Goal: Task Accomplishment & Management: Complete application form

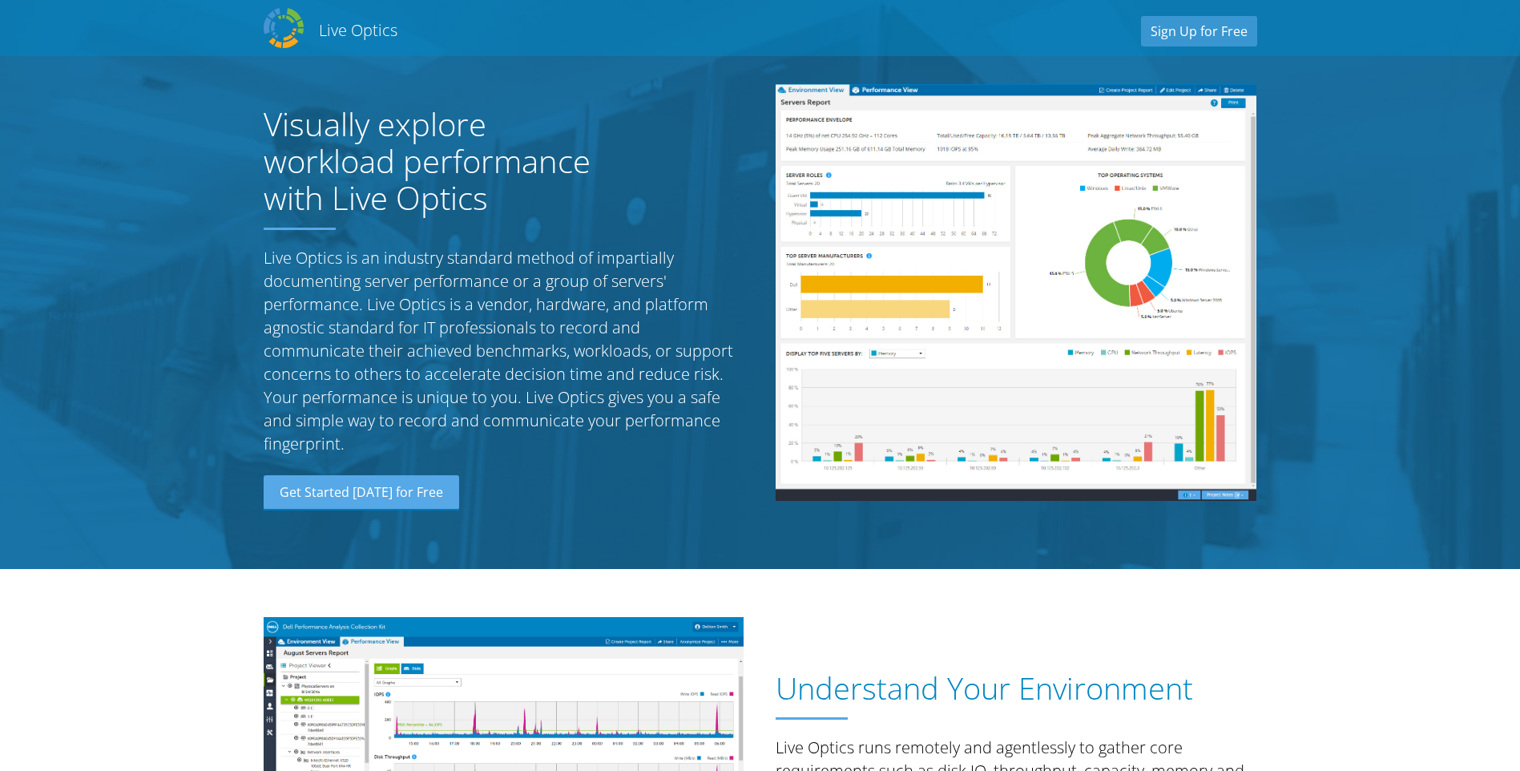
click at [1206, 35] on link "Sign Up for Free" at bounding box center [1199, 31] width 116 height 30
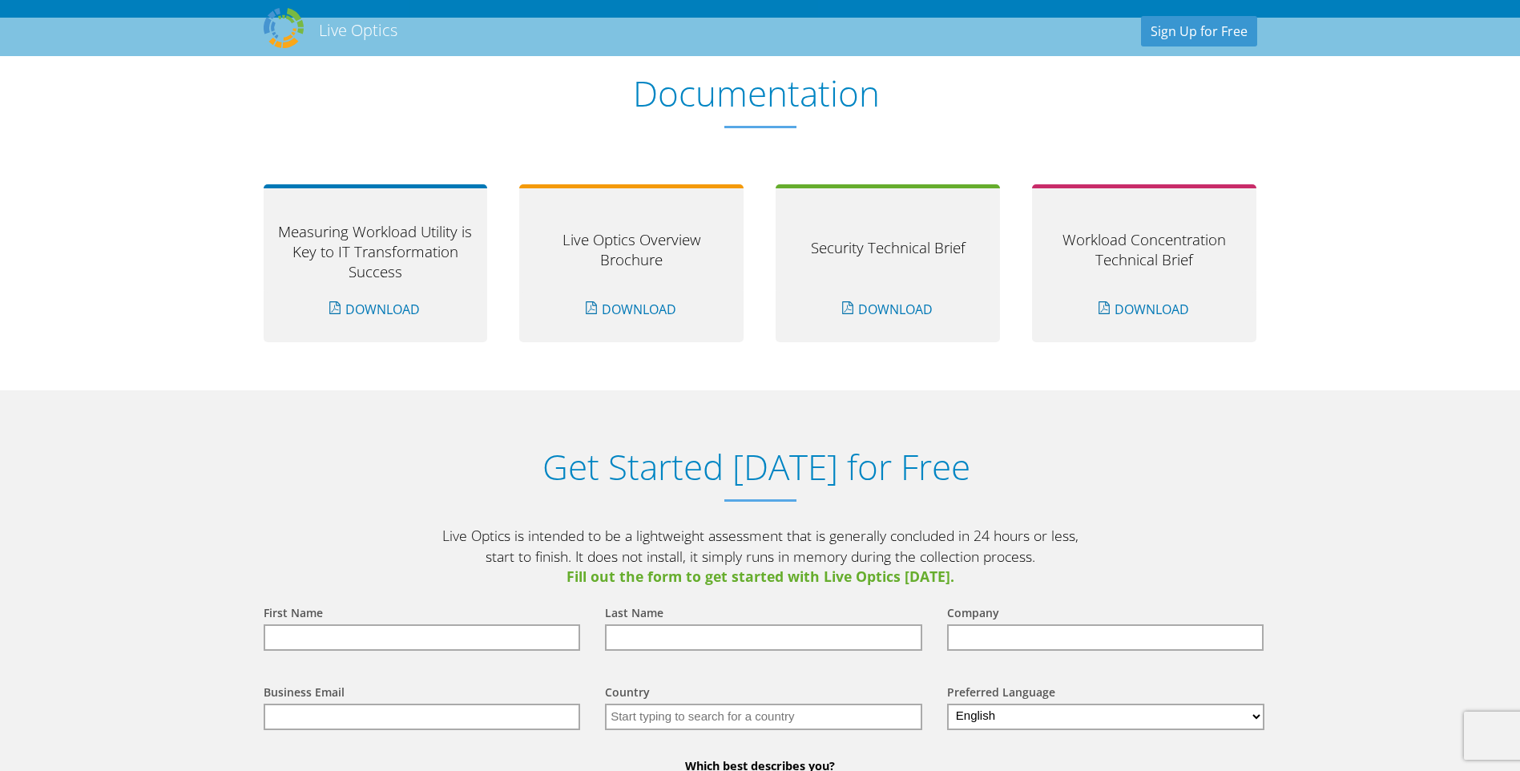
scroll to position [1671, 0]
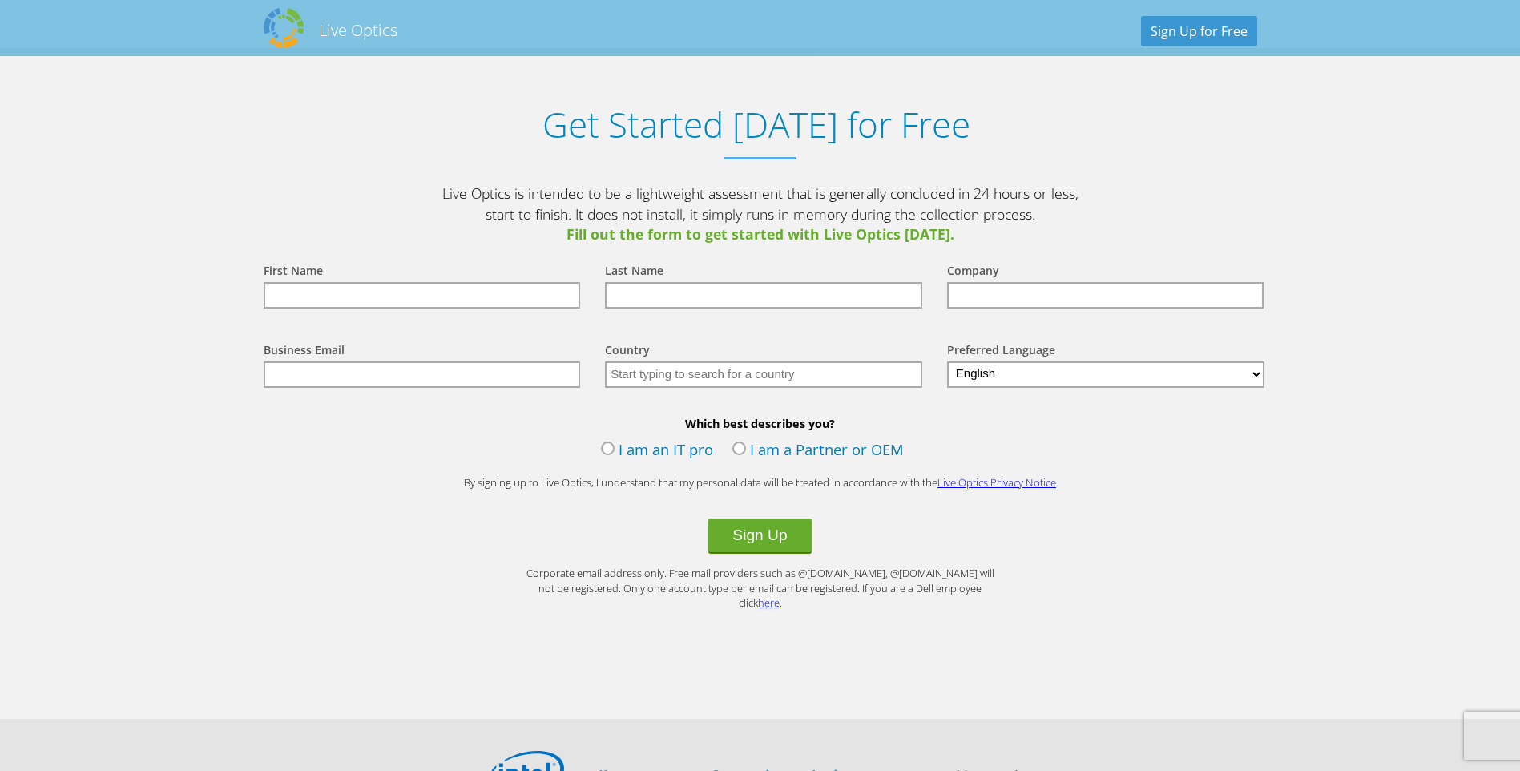
click at [484, 292] on input "text" at bounding box center [422, 295] width 317 height 26
click at [606, 447] on label "I am an IT pro" at bounding box center [657, 451] width 112 height 24
click at [0, 0] on input "I am an IT pro" at bounding box center [0, 0] width 0 height 0
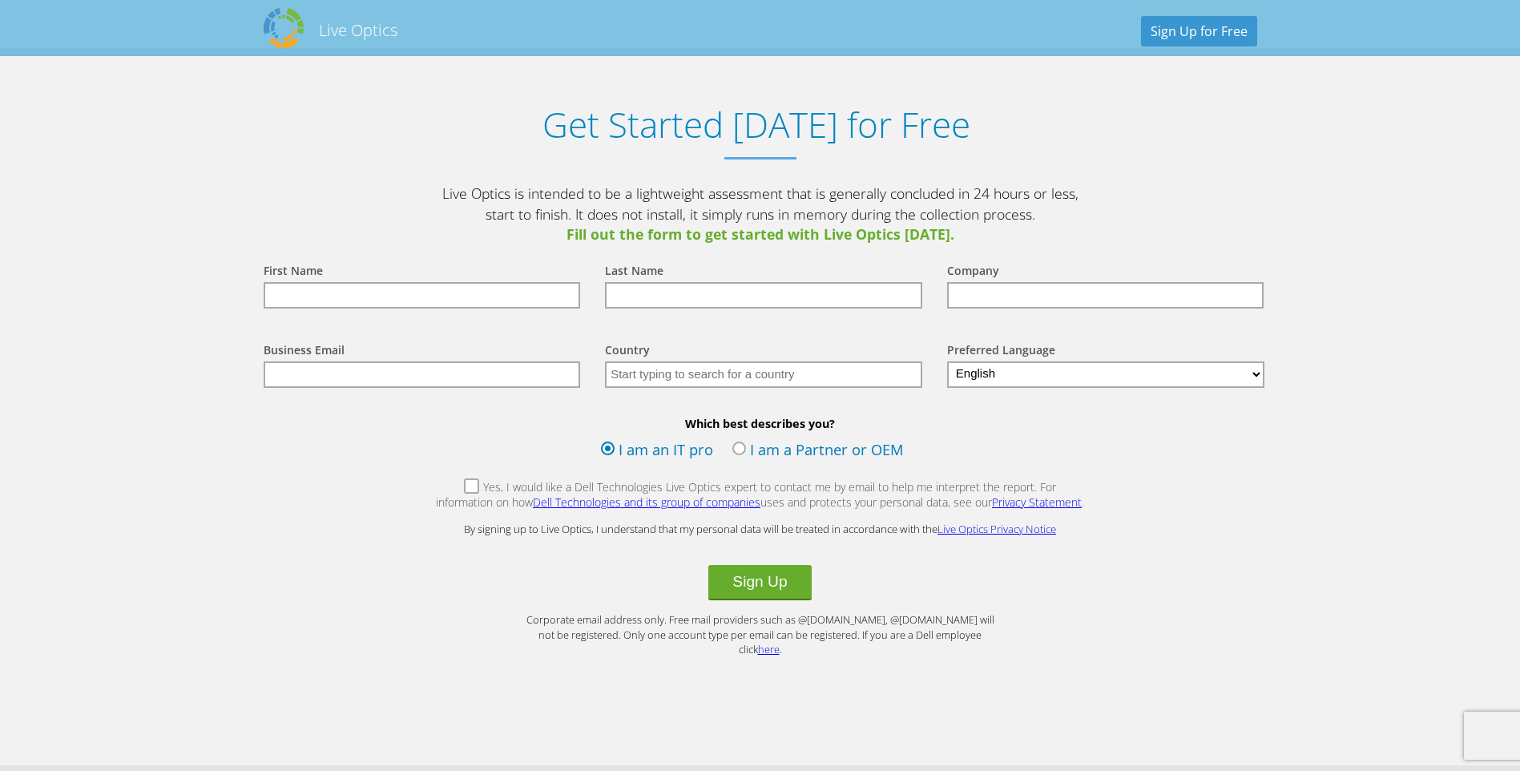
click at [424, 291] on input "text" at bounding box center [422, 295] width 317 height 26
type input "[PERSON_NAME]"
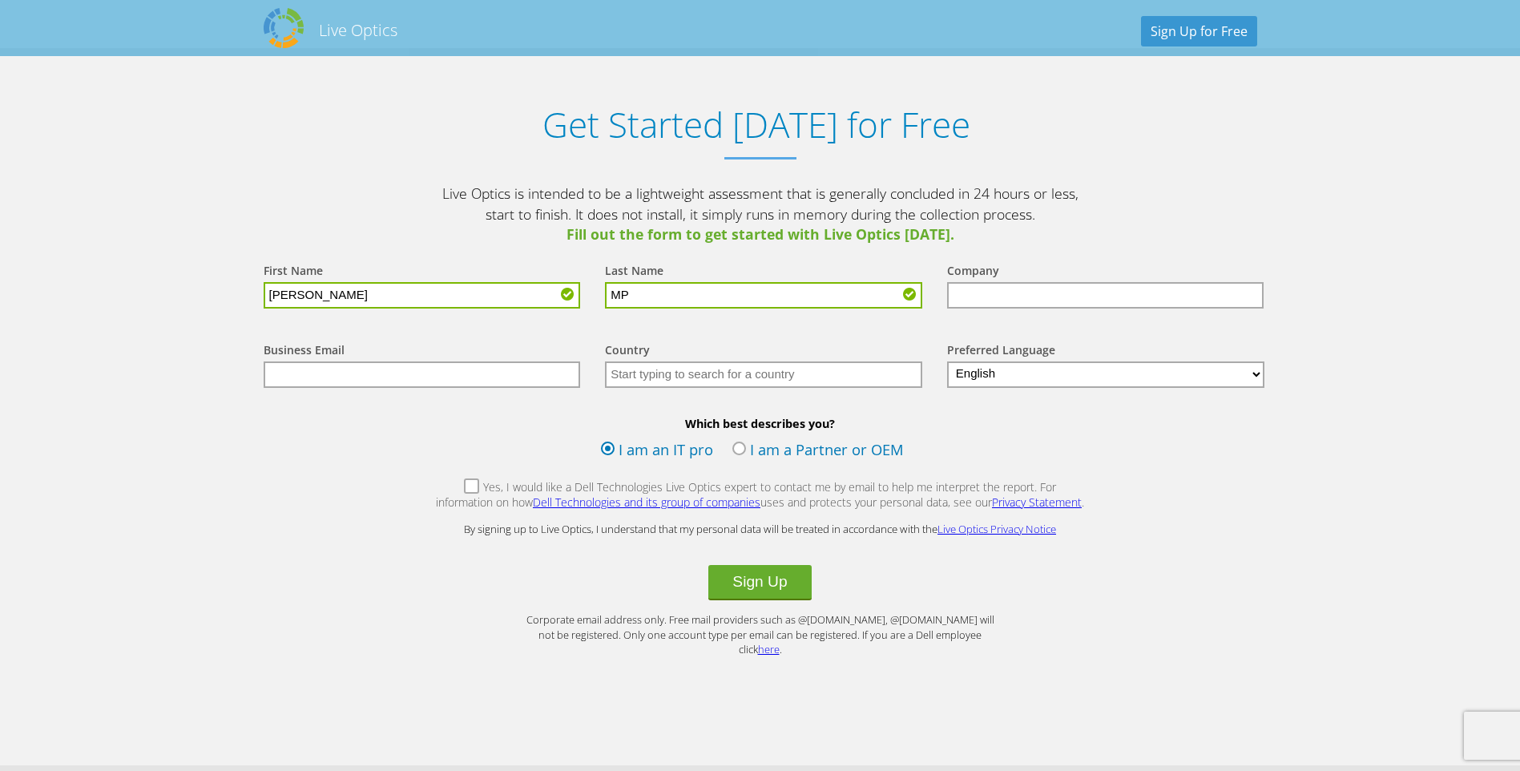
type input "MP"
type input "Anatomy"
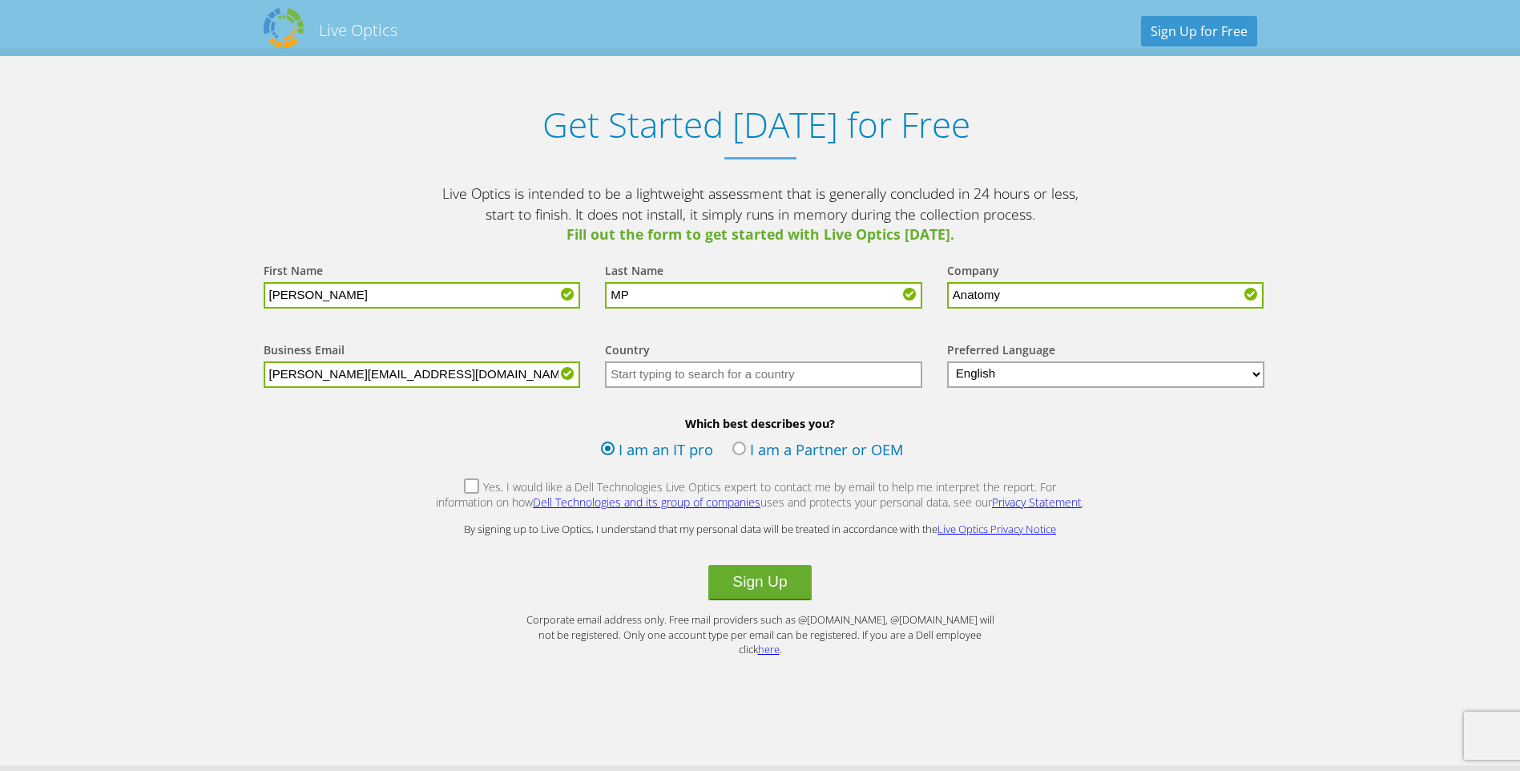
type input "[PERSON_NAME][EMAIL_ADDRESS][DOMAIN_NAME]"
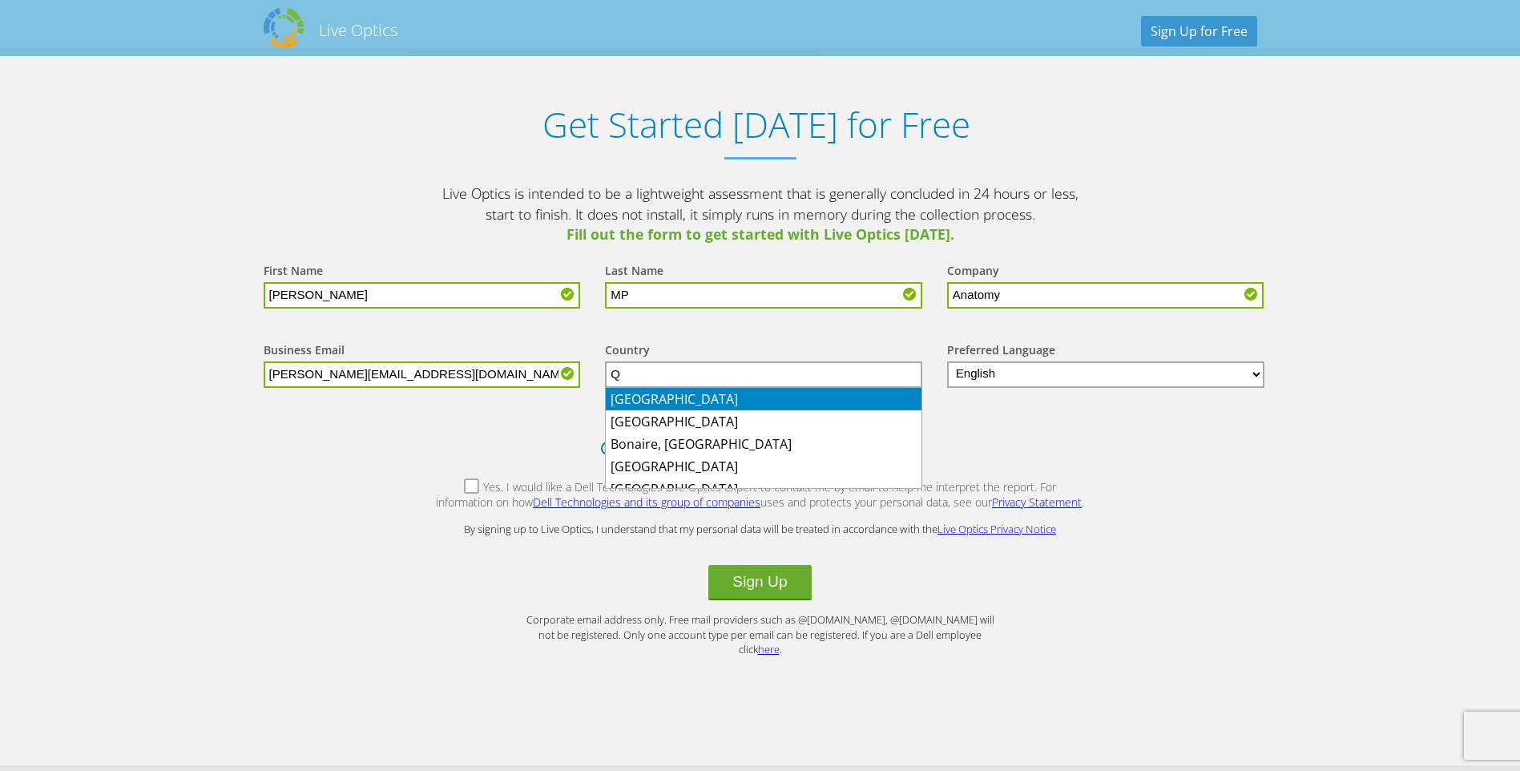
type input "[GEOGRAPHIC_DATA]"
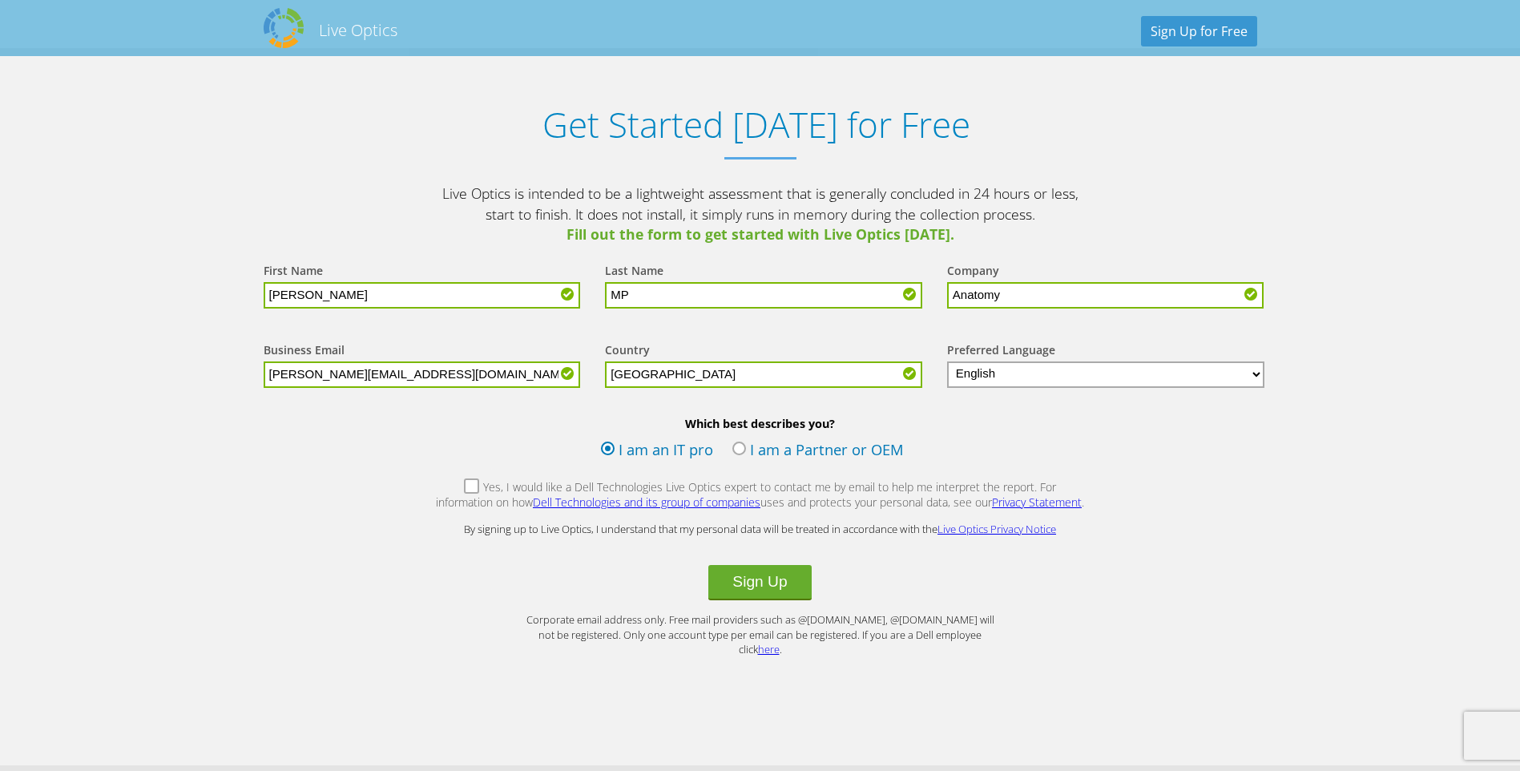
click at [446, 486] on label "Yes, I would like a Dell Technologies Live Optics expert to contact me by email…" at bounding box center [760, 496] width 651 height 34
click at [0, 0] on input "Yes, I would like a Dell Technologies Live Optics expert to contact me by email…" at bounding box center [0, 0] width 0 height 0
click at [759, 589] on button "Sign Up" at bounding box center [759, 582] width 103 height 35
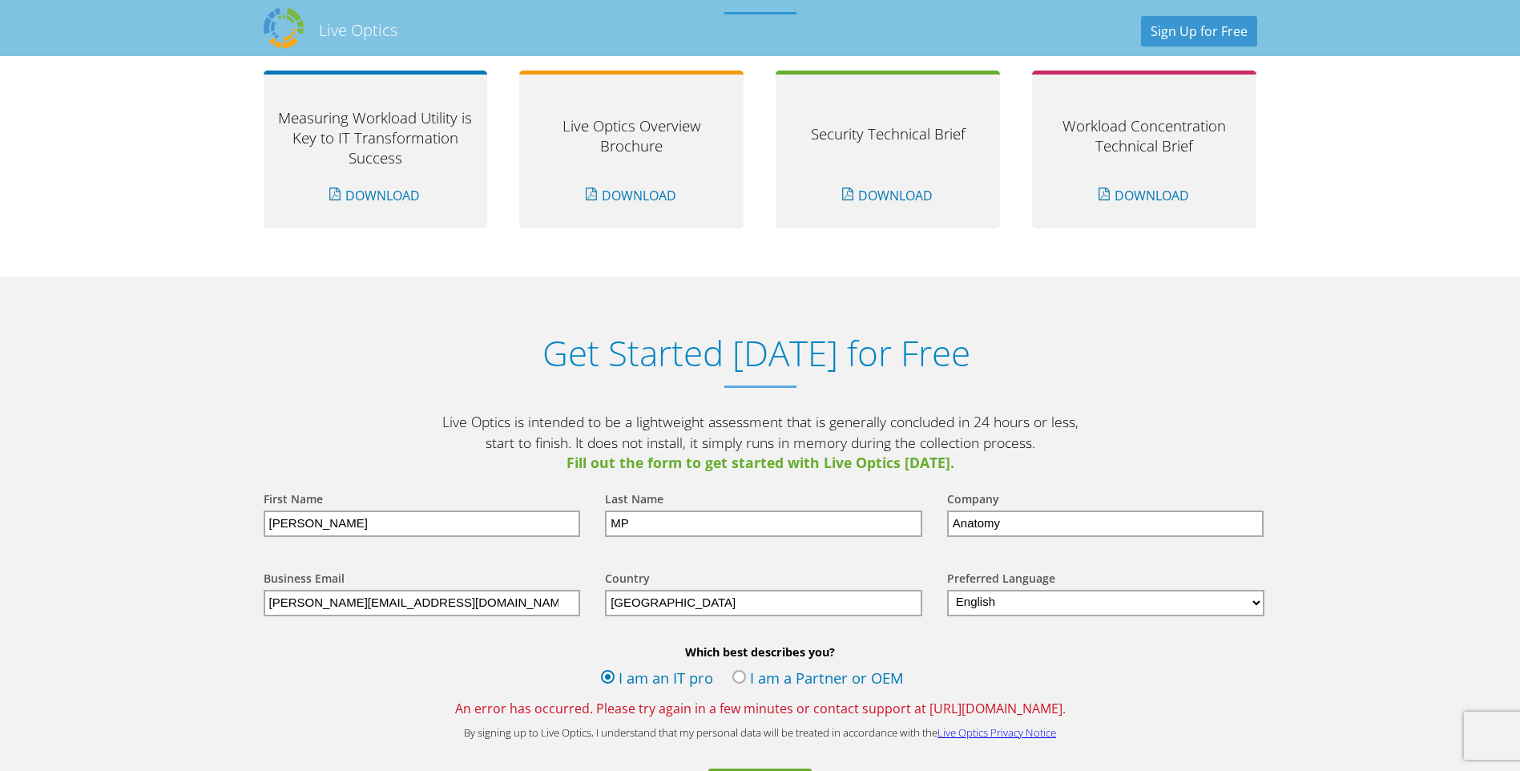
scroll to position [1683, 0]
